Goal: Transaction & Acquisition: Purchase product/service

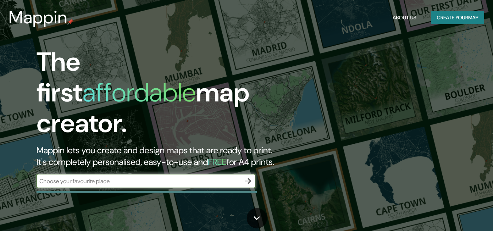
click at [186, 177] on input "text" at bounding box center [138, 181] width 204 height 8
type input "plaza buzeta"
click at [249, 178] on icon "button" at bounding box center [248, 181] width 6 height 6
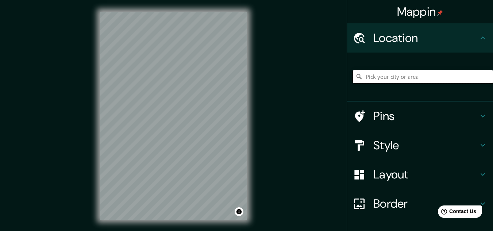
click at [400, 79] on input "Pick your city or area" at bounding box center [423, 76] width 140 height 13
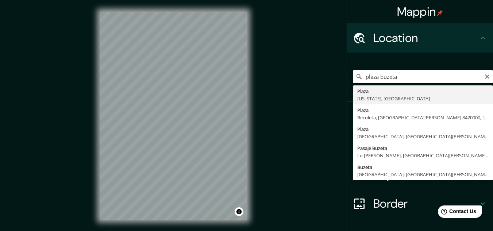
type input "plaza buzeta"
click at [478, 78] on input "plaza buzeta" at bounding box center [423, 76] width 140 height 13
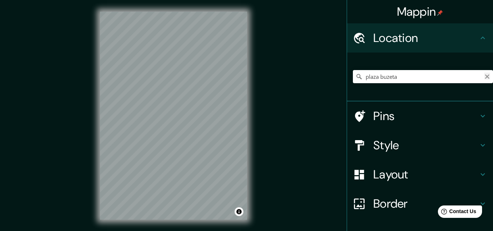
click at [484, 74] on icon "Clear" at bounding box center [487, 77] width 6 height 6
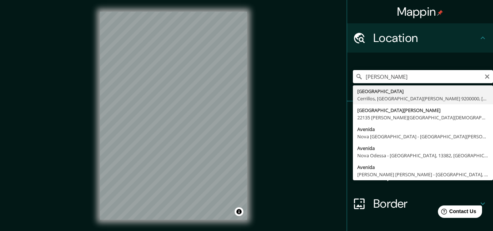
type input "[GEOGRAPHIC_DATA], [GEOGRAPHIC_DATA], [GEOGRAPHIC_DATA][PERSON_NAME], [GEOGRAPH…"
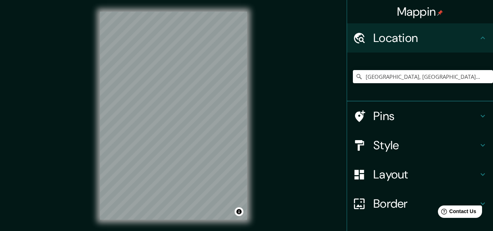
click at [411, 118] on h4 "Pins" at bounding box center [425, 116] width 105 height 15
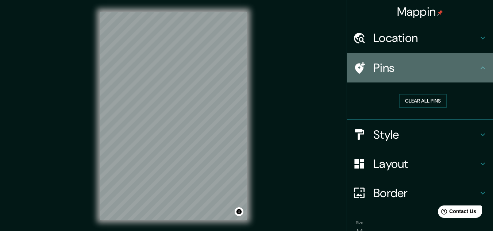
click at [442, 78] on div "Pins" at bounding box center [420, 67] width 146 height 29
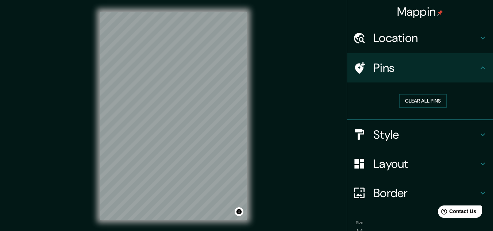
click at [434, 133] on h4 "Style" at bounding box center [425, 134] width 105 height 15
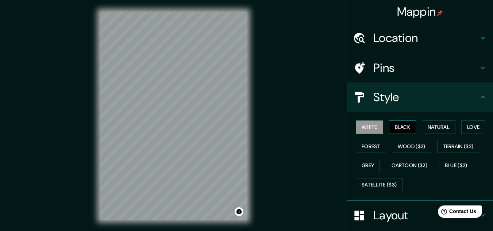
click at [401, 127] on button "Black" at bounding box center [402, 127] width 27 height 14
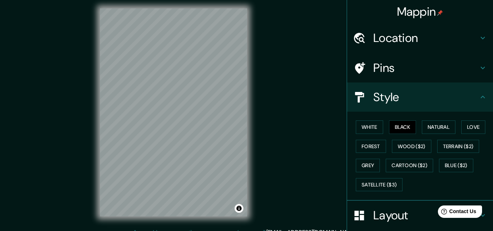
scroll to position [5, 0]
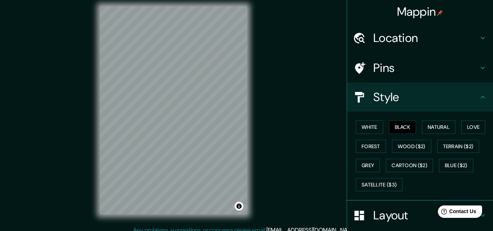
drag, startPoint x: 311, startPoint y: 107, endPoint x: 306, endPoint y: 99, distance: 9.3
click at [311, 107] on div "Mappin Location [GEOGRAPHIC_DATA], [GEOGRAPHIC_DATA], [GEOGRAPHIC_DATA][PERSON_…" at bounding box center [246, 116] width 493 height 243
